Goal: Book appointment/travel/reservation

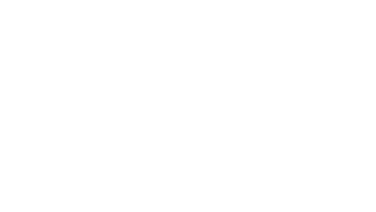
select select "**"
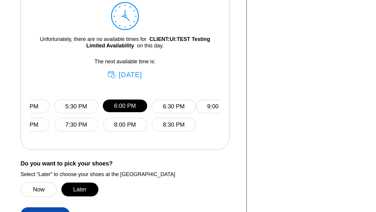
click at [80, 189] on button "Later" at bounding box center [79, 189] width 37 height 14
click at [45, 207] on button "Continue" at bounding box center [45, 214] width 49 height 15
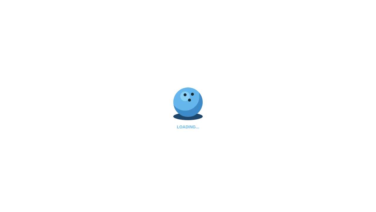
select select "**"
